Goal: Purchase product/service

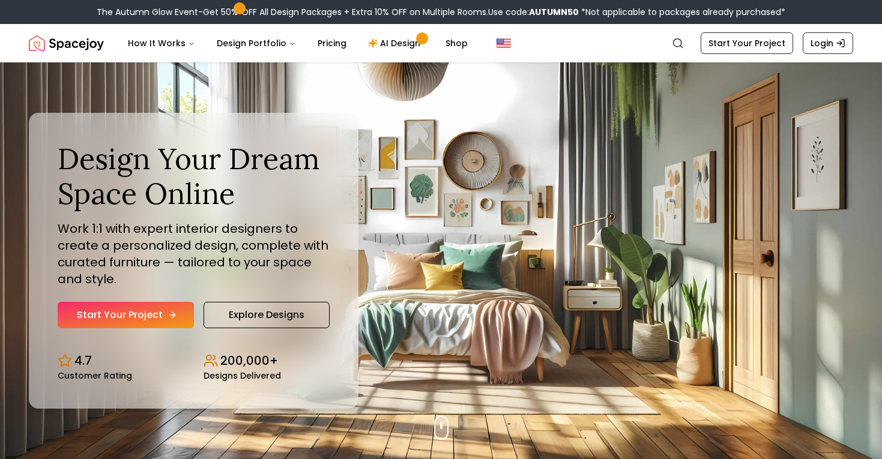
click at [115, 317] on link "Start Your Project" at bounding box center [126, 315] width 136 height 26
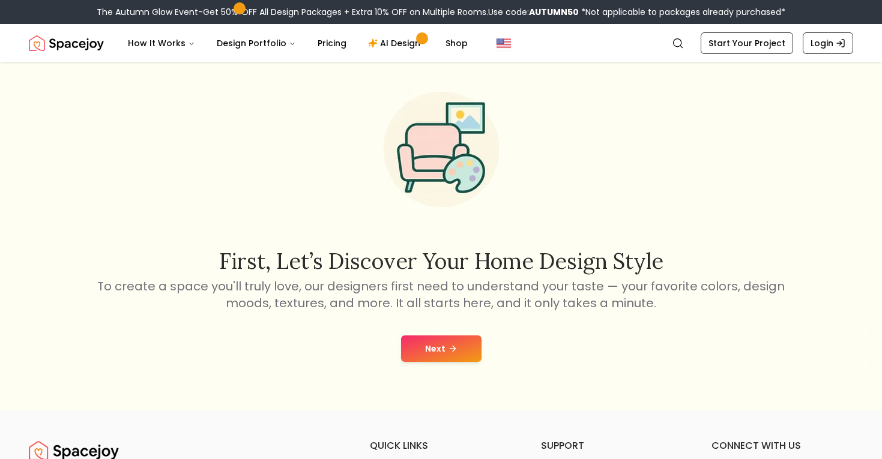
scroll to position [34, 0]
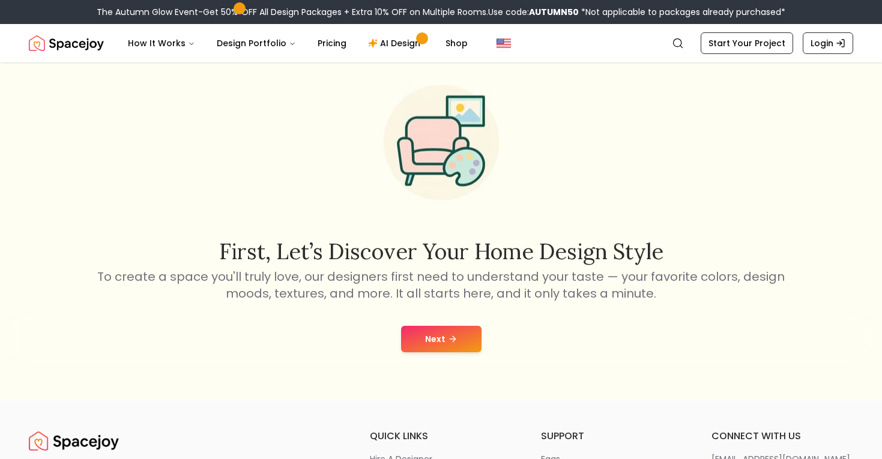
click at [436, 334] on button "Next" at bounding box center [441, 339] width 80 height 26
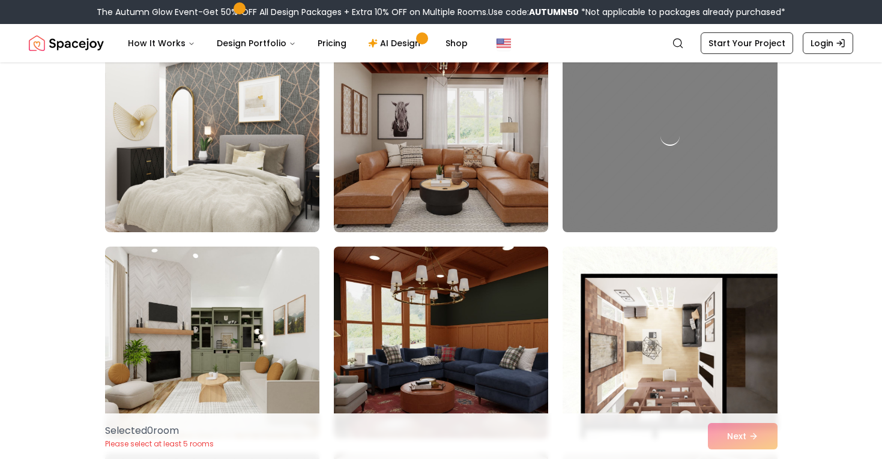
scroll to position [2208, 0]
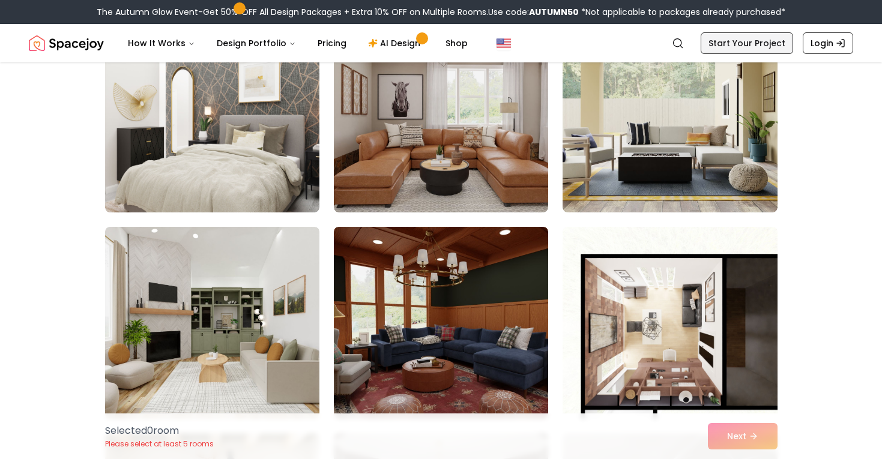
click at [755, 43] on link "Start Your Project" at bounding box center [746, 43] width 92 height 22
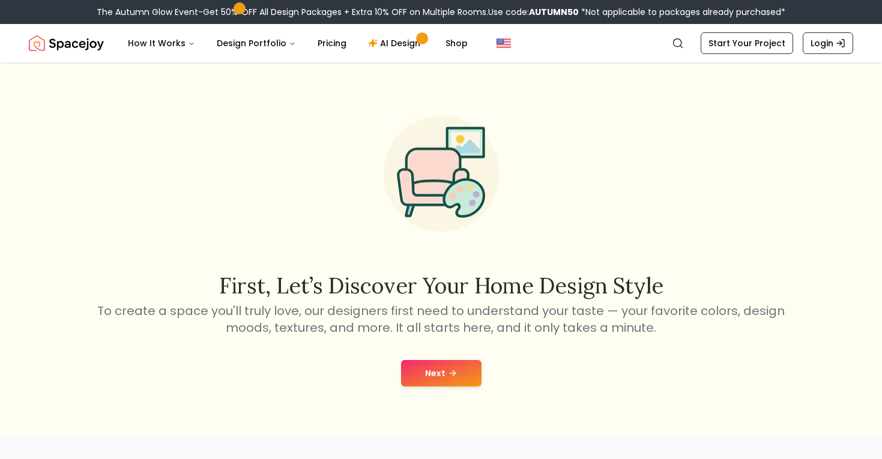
click at [459, 376] on button "Next" at bounding box center [441, 373] width 80 height 26
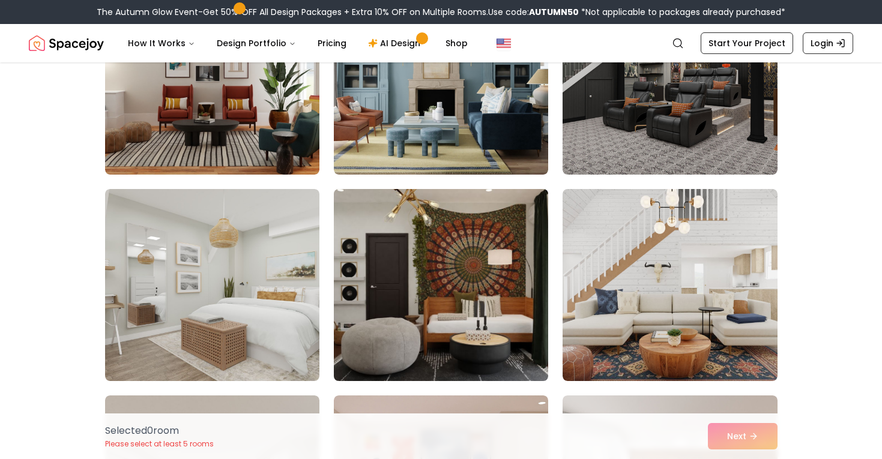
scroll to position [3116, 0]
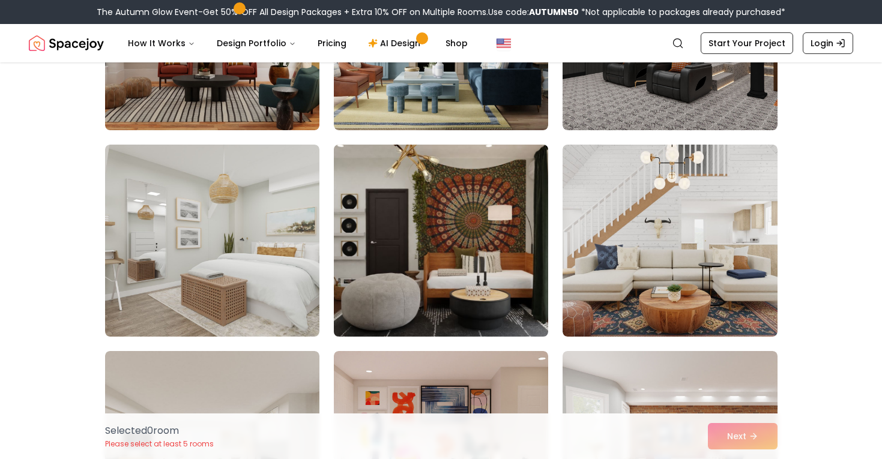
click at [449, 224] on img at bounding box center [440, 241] width 225 height 202
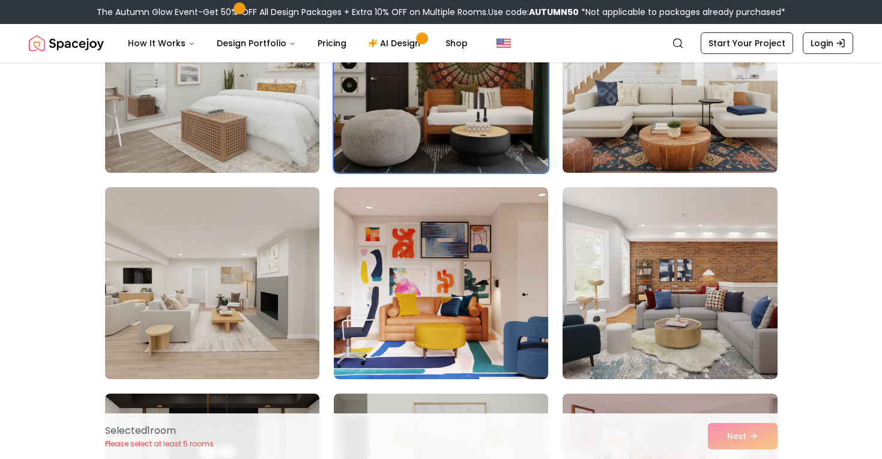
scroll to position [3341, 0]
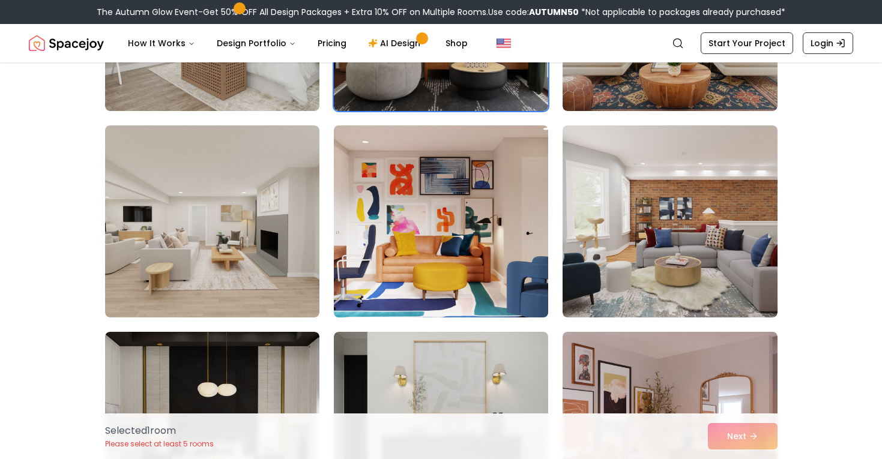
click at [410, 223] on img at bounding box center [440, 222] width 225 height 202
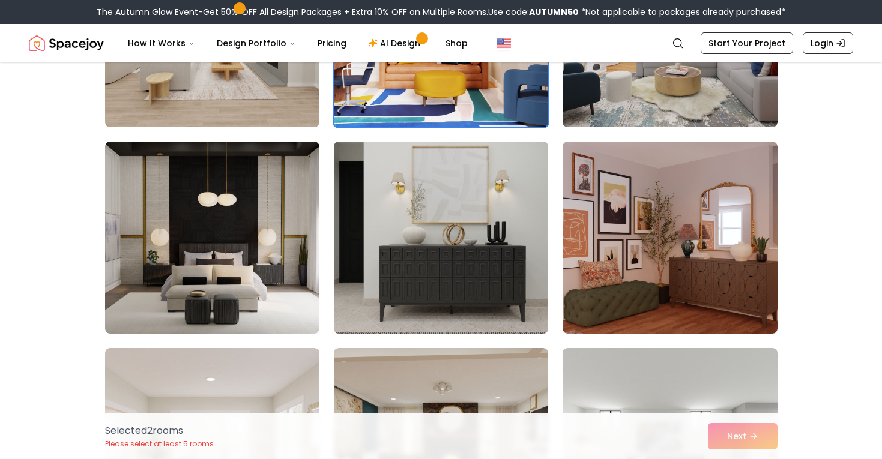
scroll to position [3566, 0]
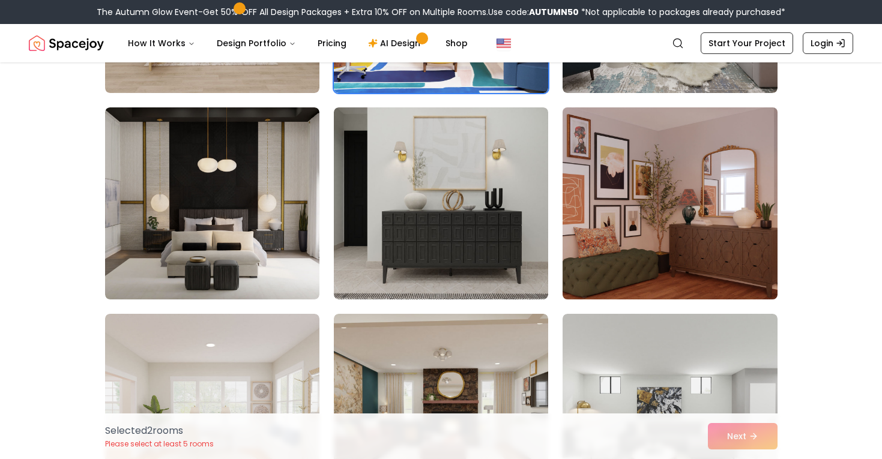
click at [621, 185] on img at bounding box center [669, 204] width 225 height 202
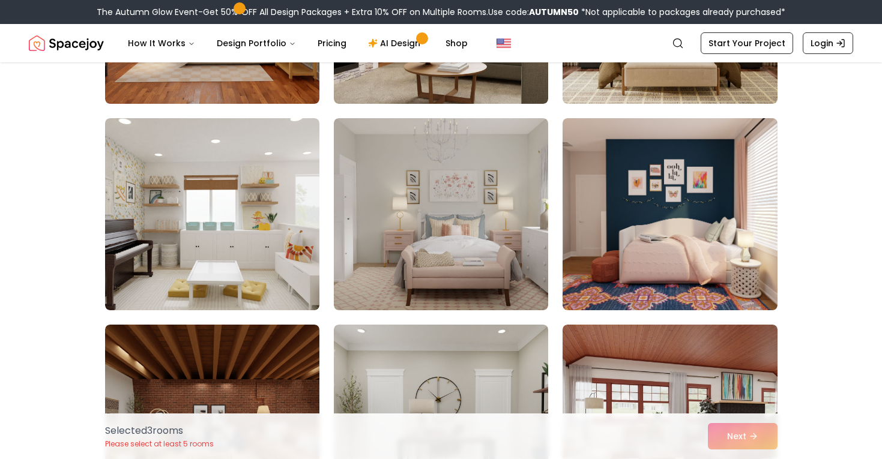
scroll to position [4198, 0]
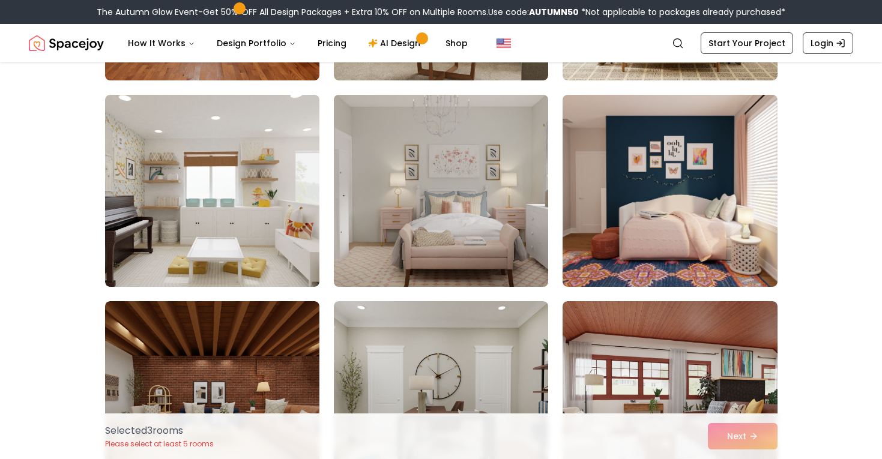
click at [470, 178] on img at bounding box center [440, 191] width 225 height 202
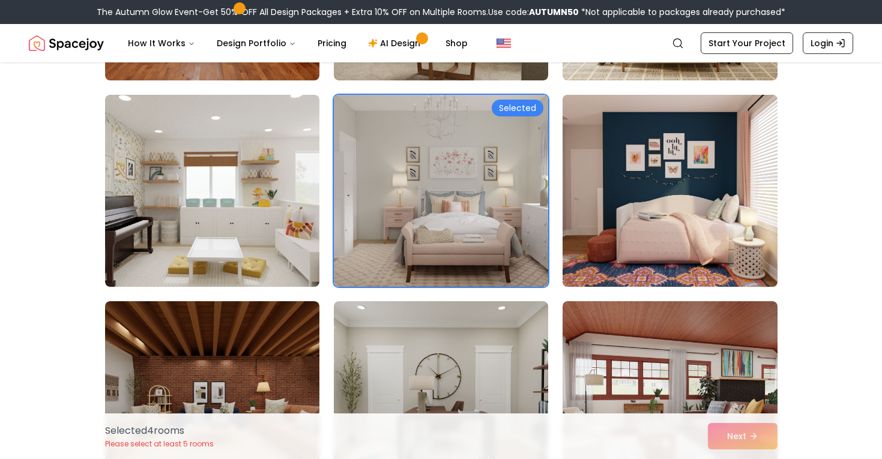
click at [670, 170] on img at bounding box center [669, 191] width 225 height 202
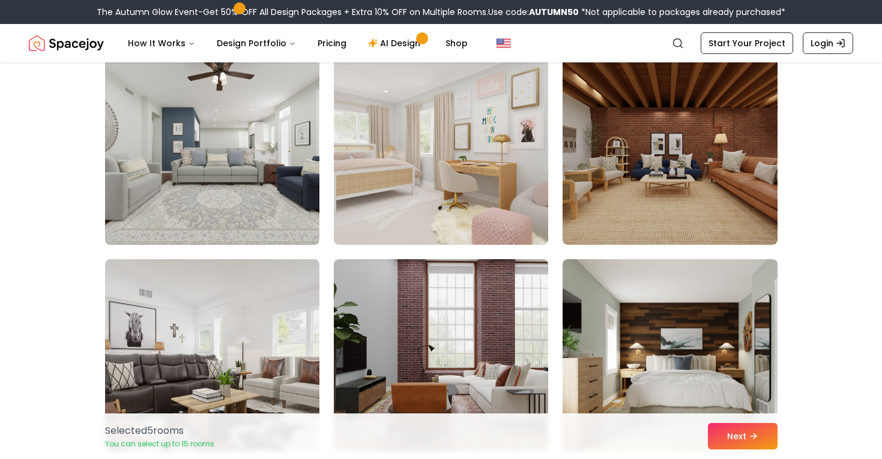
scroll to position [4651, 0]
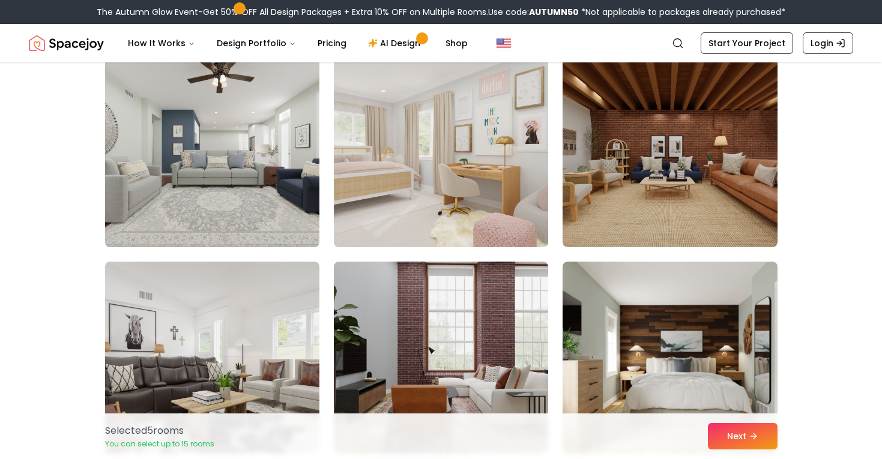
click at [467, 128] on img at bounding box center [440, 151] width 225 height 202
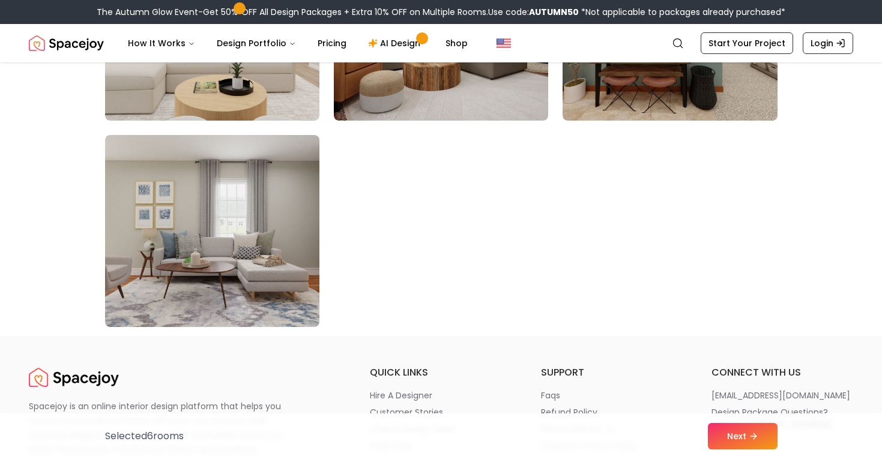
scroll to position [6847, 0]
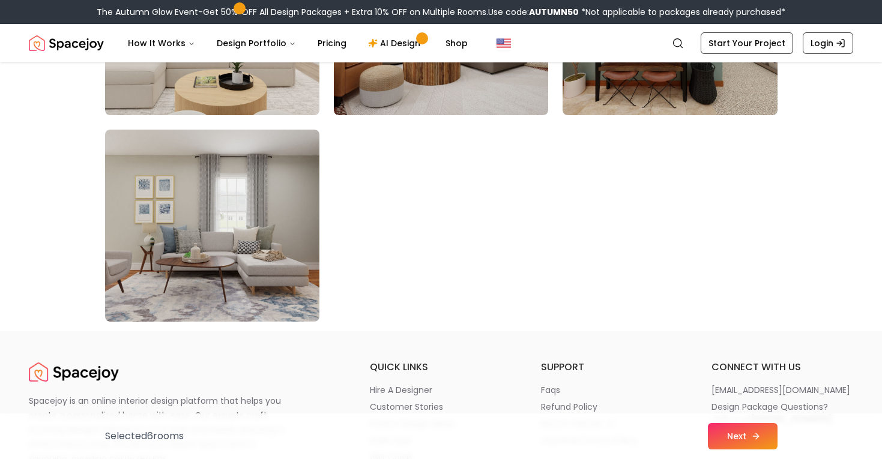
click at [760, 431] on button "Next" at bounding box center [743, 436] width 70 height 26
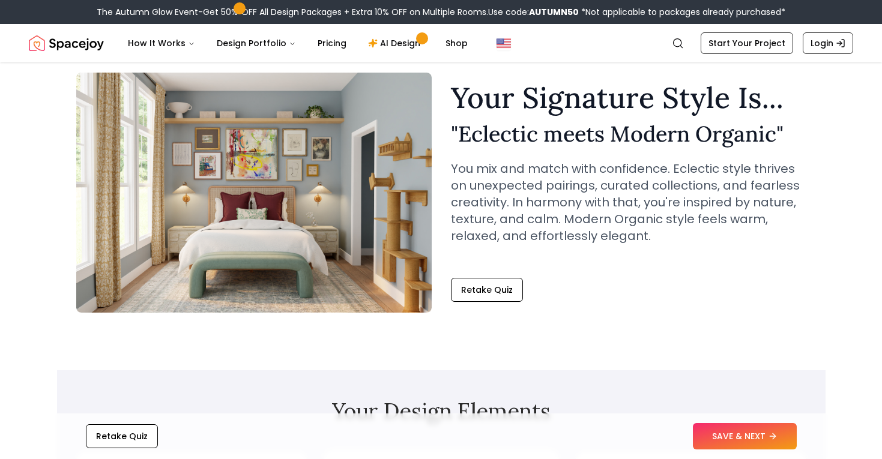
scroll to position [38, 0]
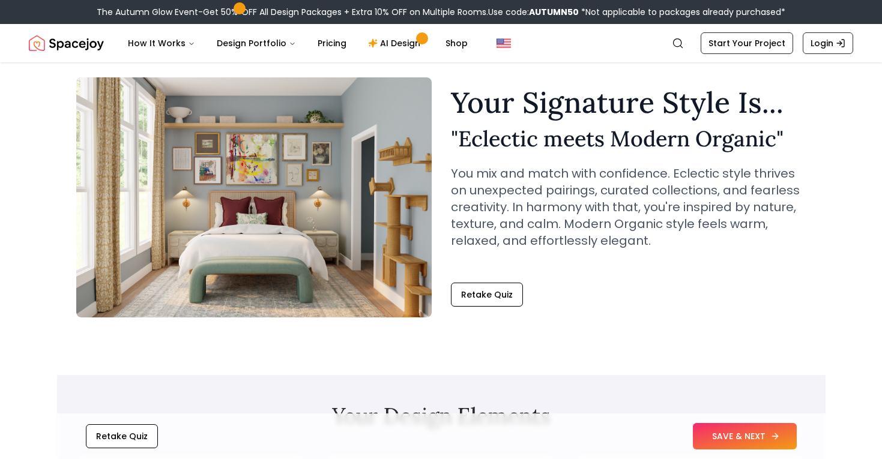
click at [732, 426] on button "SAVE & NEXT" at bounding box center [745, 436] width 104 height 26
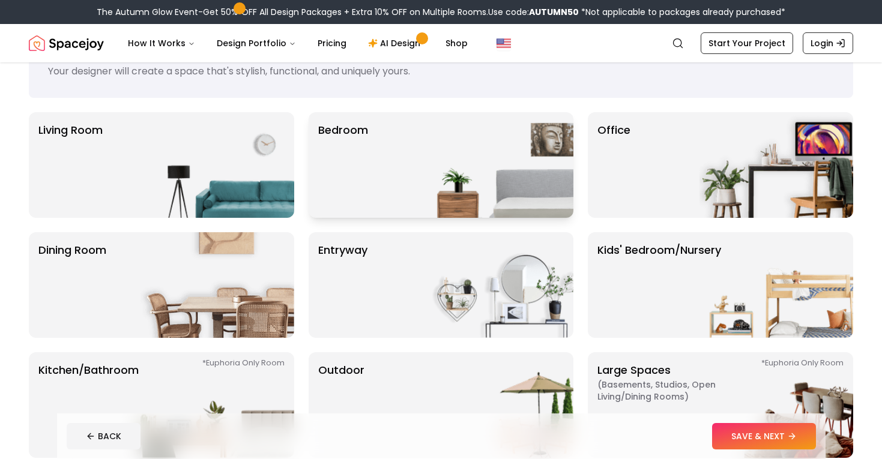
scroll to position [20, 0]
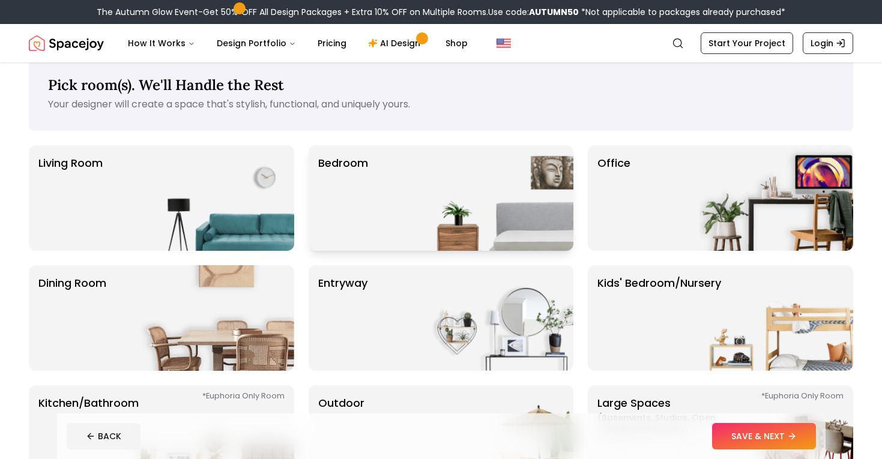
click at [381, 174] on div "Bedroom" at bounding box center [441, 198] width 265 height 106
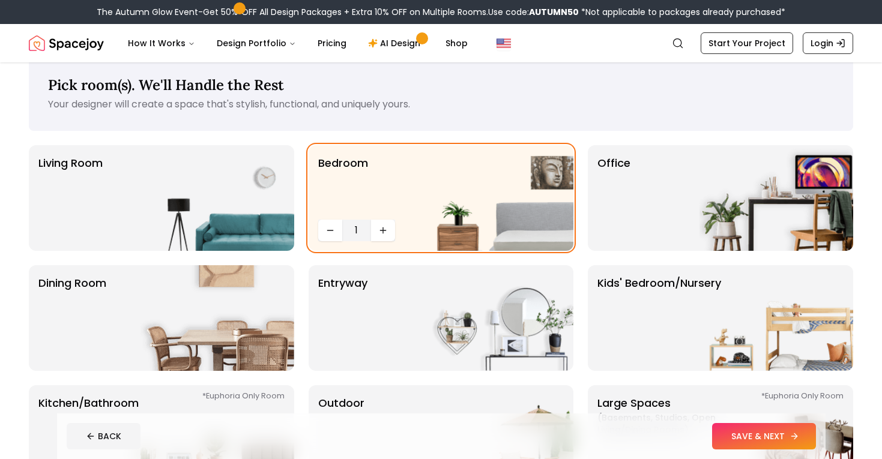
click at [777, 442] on button "SAVE & NEXT" at bounding box center [764, 436] width 104 height 26
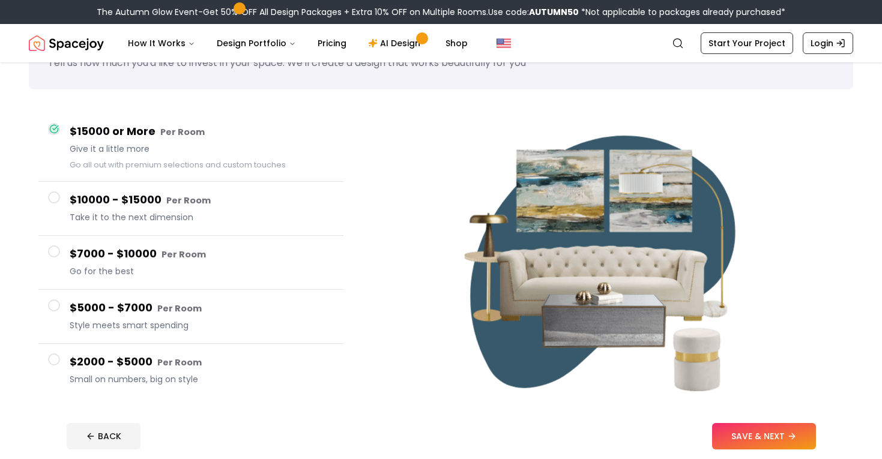
scroll to position [67, 0]
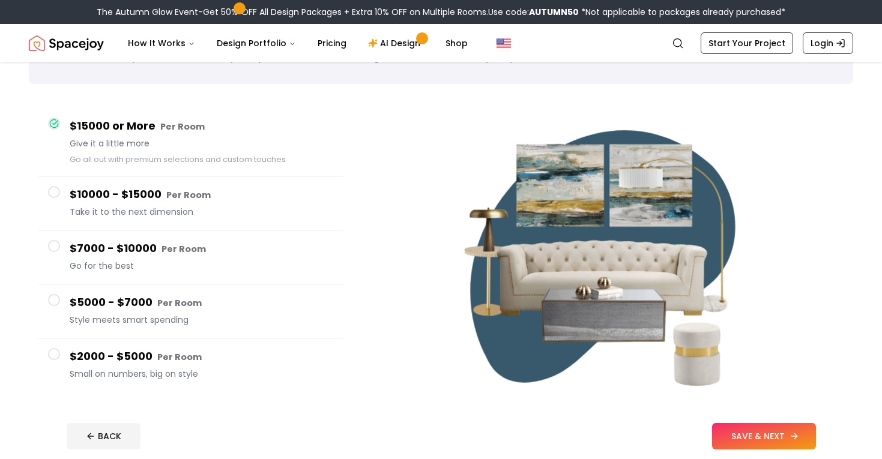
click at [739, 434] on button "SAVE & NEXT" at bounding box center [764, 436] width 104 height 26
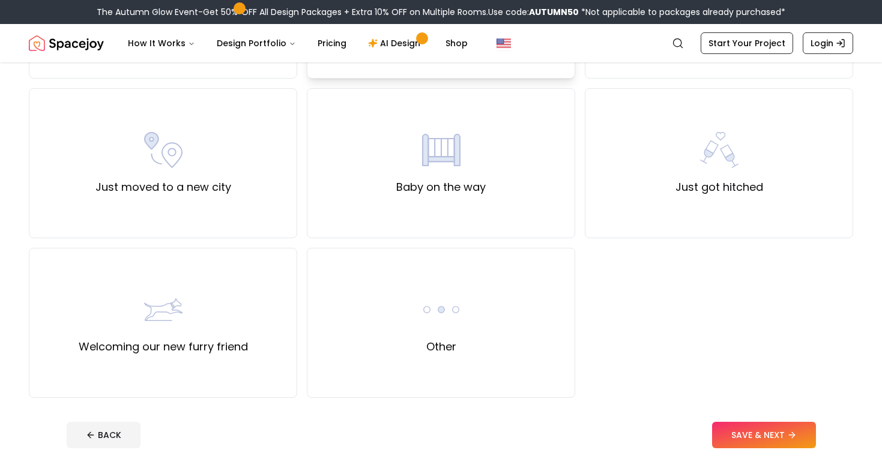
scroll to position [399, 0]
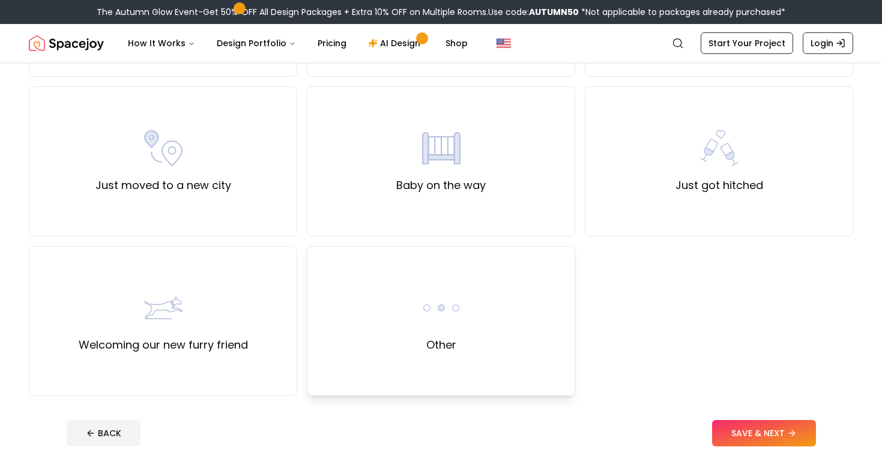
click at [365, 339] on div "Other" at bounding box center [441, 321] width 268 height 150
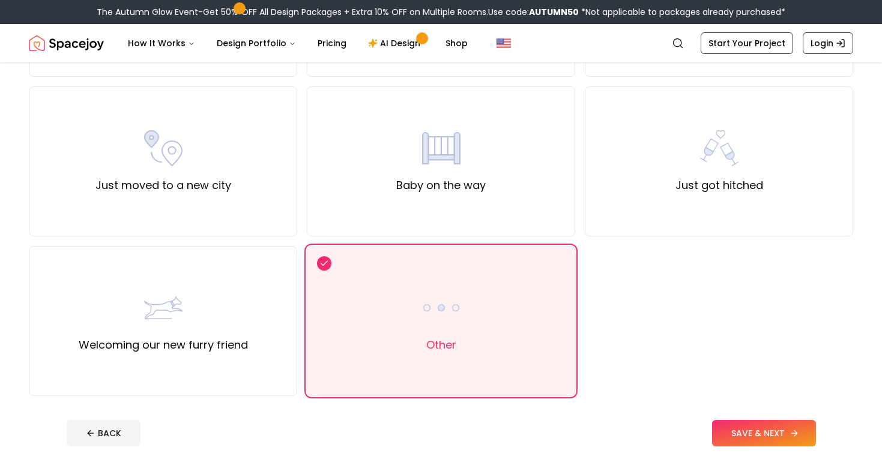
click at [762, 430] on button "SAVE & NEXT" at bounding box center [764, 433] width 104 height 26
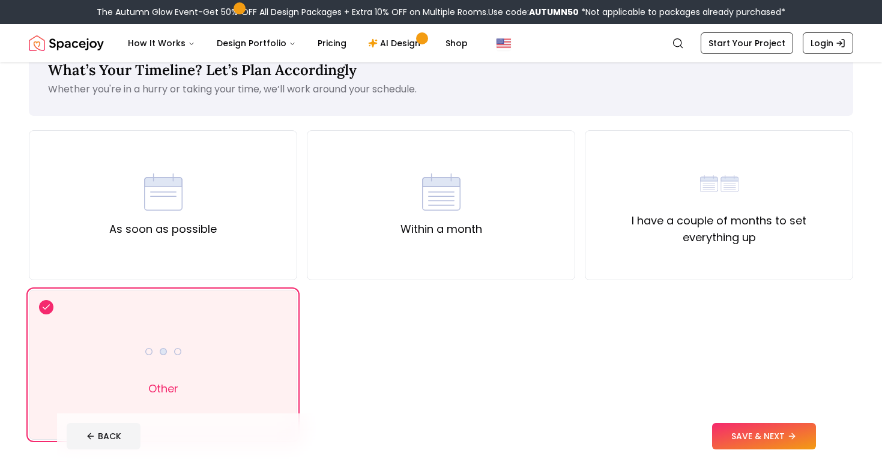
scroll to position [41, 0]
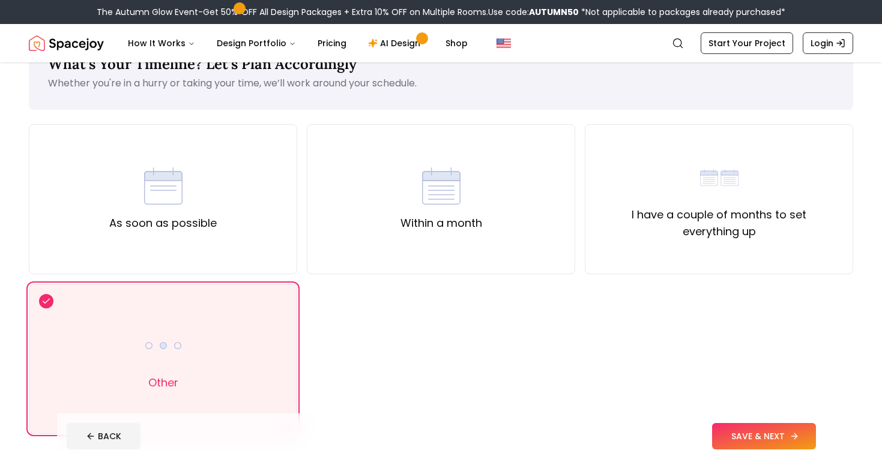
click at [759, 435] on button "SAVE & NEXT" at bounding box center [764, 436] width 104 height 26
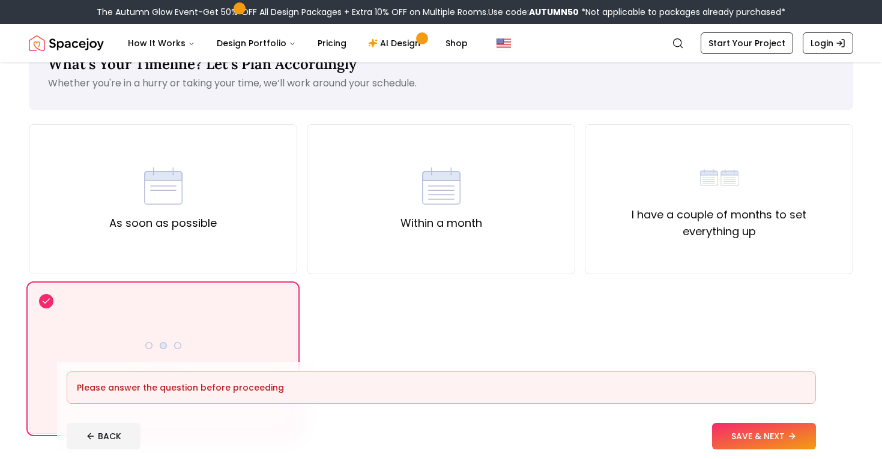
scroll to position [48, 0]
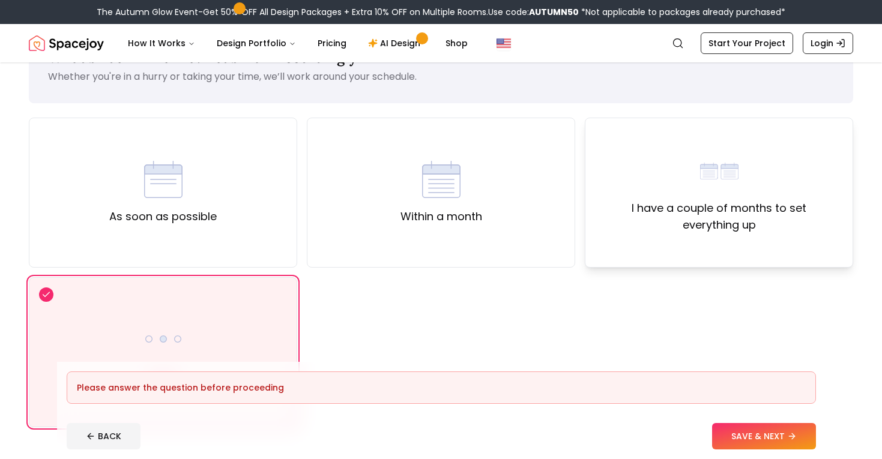
click at [702, 214] on label "I have a couple of months to set everything up" at bounding box center [719, 217] width 248 height 34
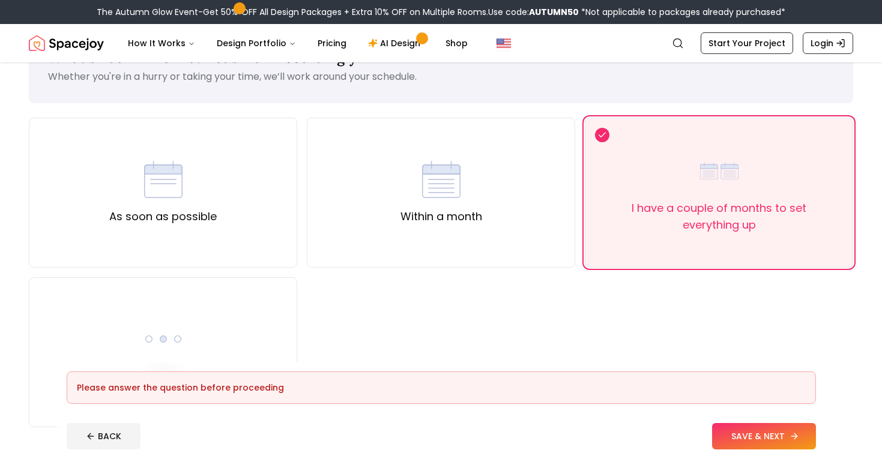
click at [735, 432] on button "SAVE & NEXT" at bounding box center [764, 436] width 104 height 26
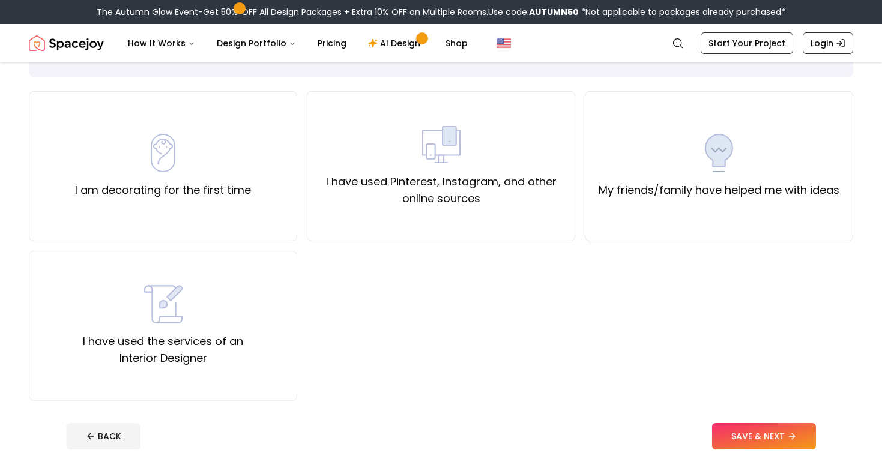
scroll to position [76, 0]
click at [188, 161] on div "I am decorating for the first time" at bounding box center [163, 165] width 176 height 65
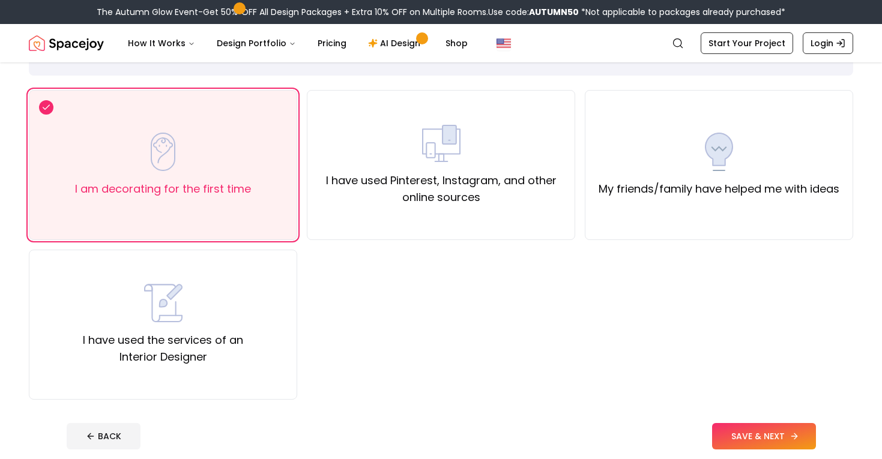
click at [755, 432] on button "SAVE & NEXT" at bounding box center [764, 436] width 104 height 26
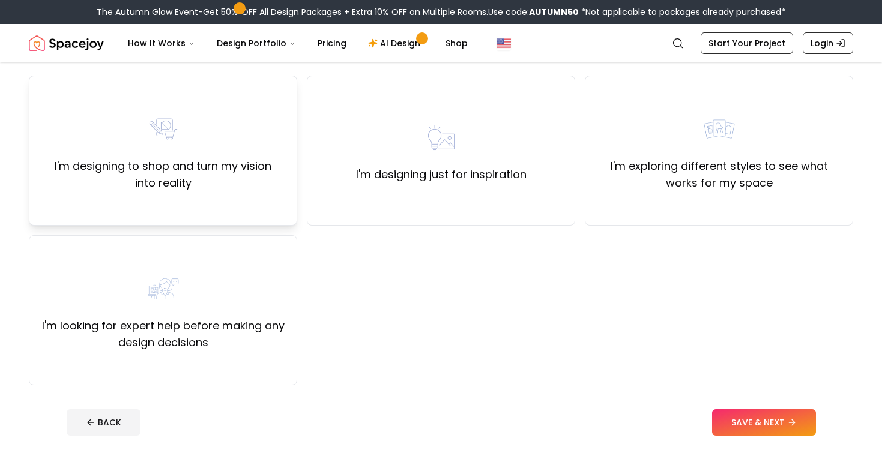
scroll to position [91, 0]
click at [241, 202] on div "I'm designing to shop and turn my vision into reality" at bounding box center [163, 150] width 268 height 150
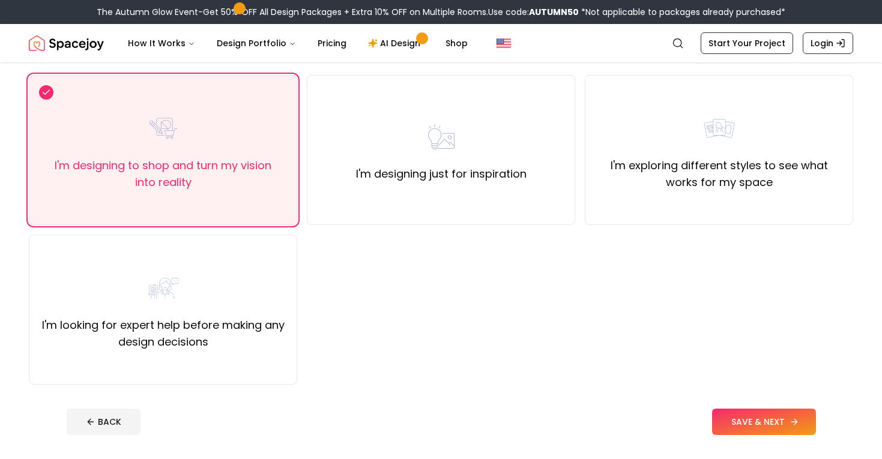
click at [740, 420] on button "SAVE & NEXT" at bounding box center [764, 422] width 104 height 26
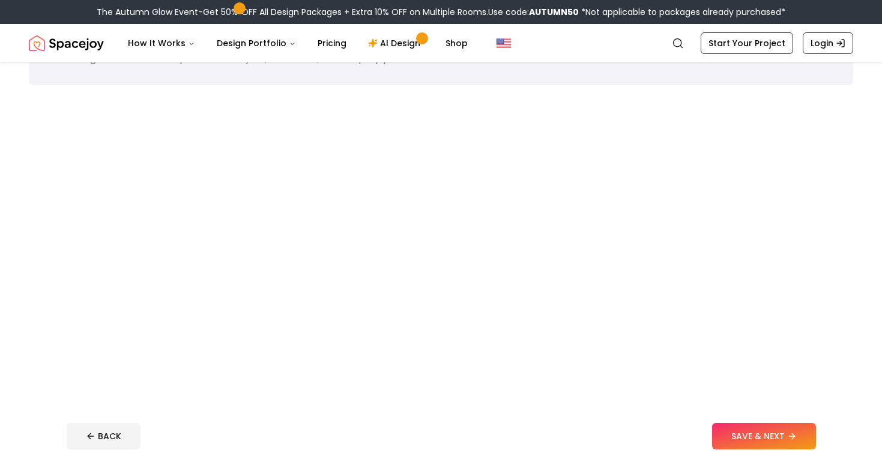
scroll to position [20, 0]
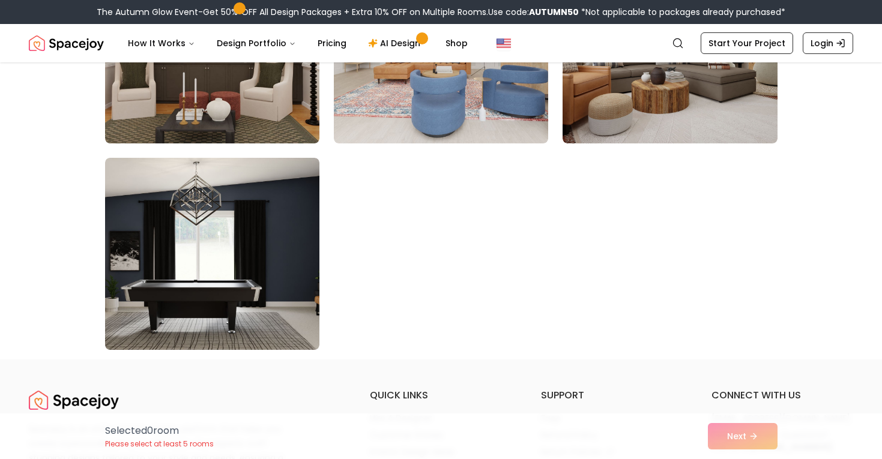
scroll to position [836, 0]
